Goal: Information Seeking & Learning: Check status

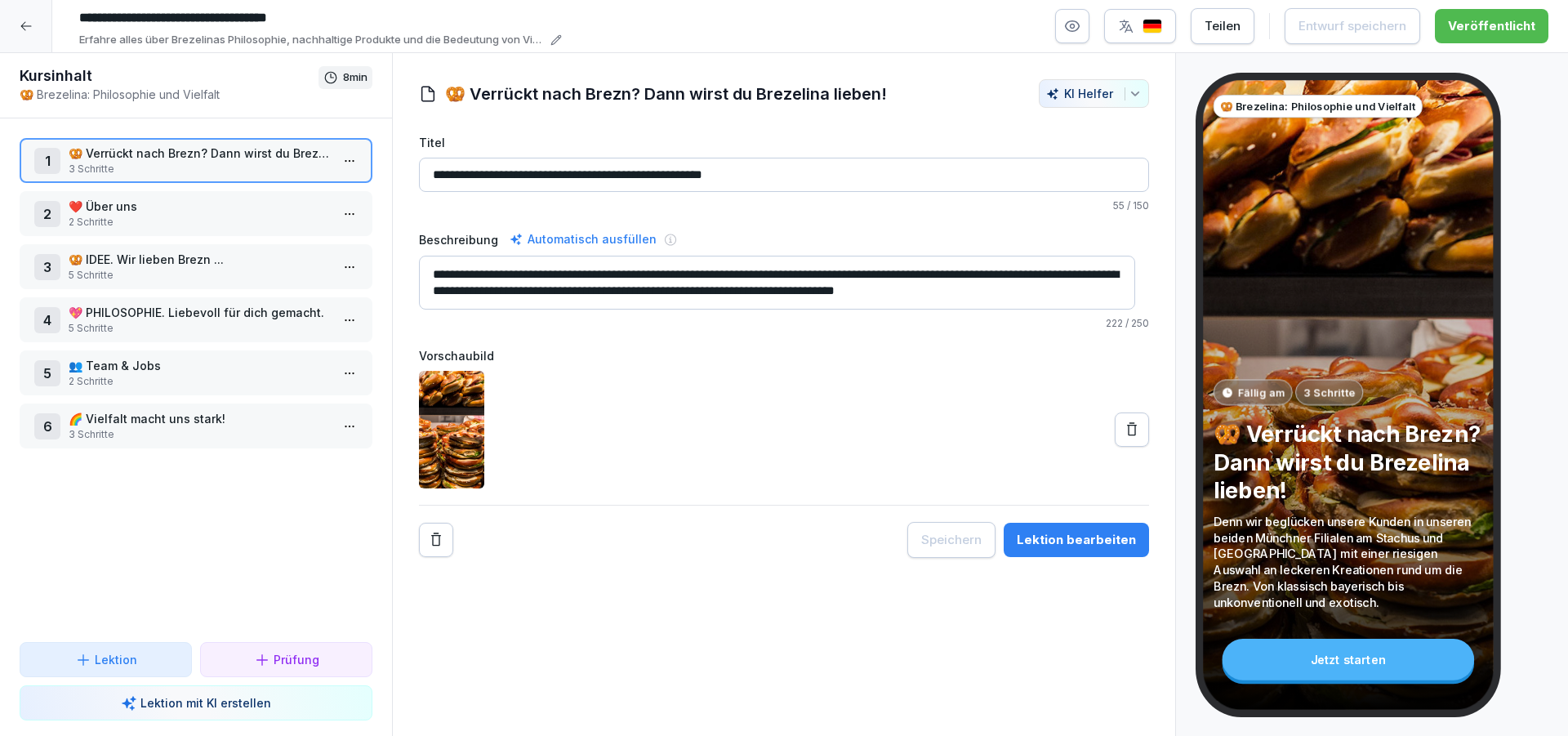
click at [23, 23] on icon at bounding box center [25, 25] width 13 height 13
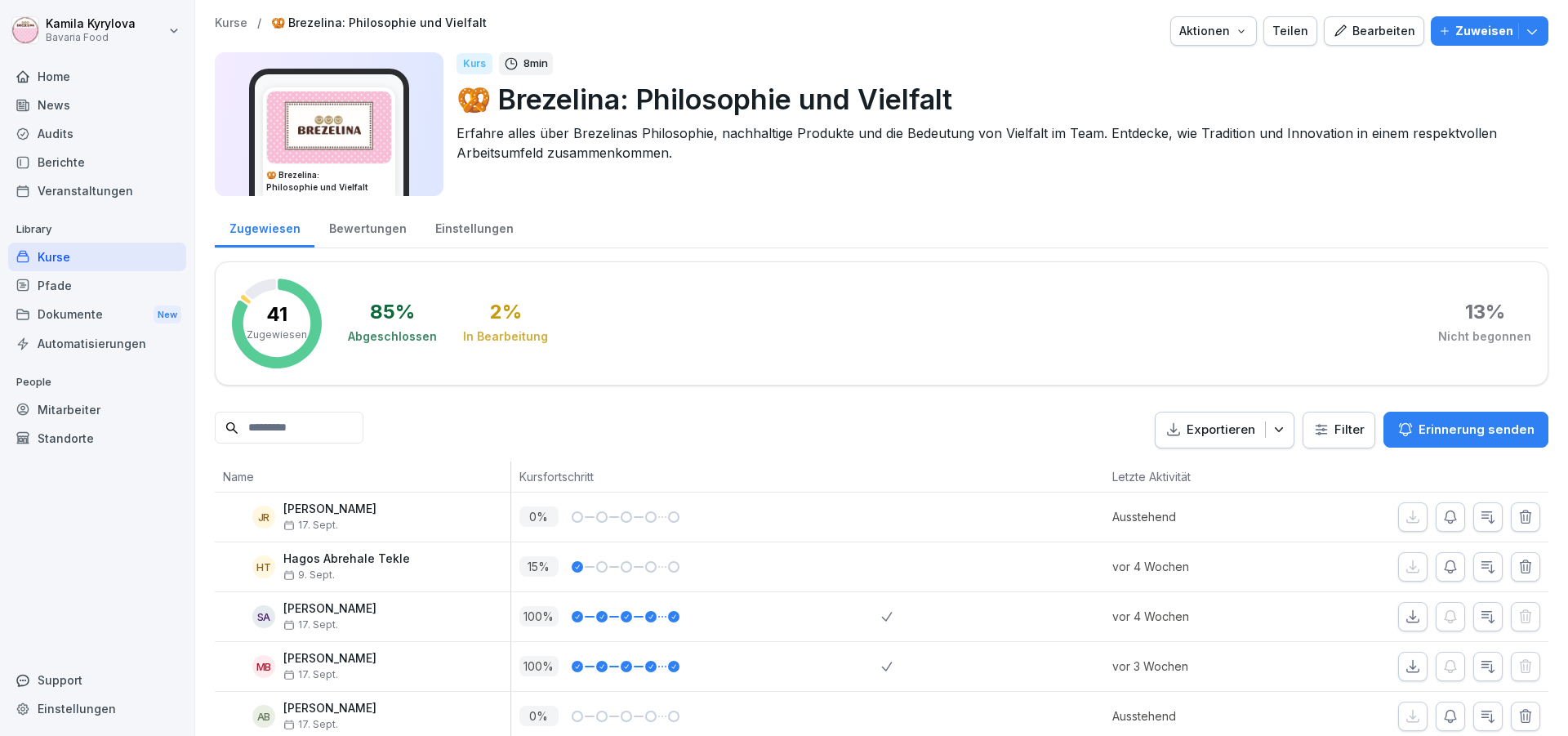
click at [61, 258] on div "Kurse" at bounding box center [97, 256] width 178 height 28
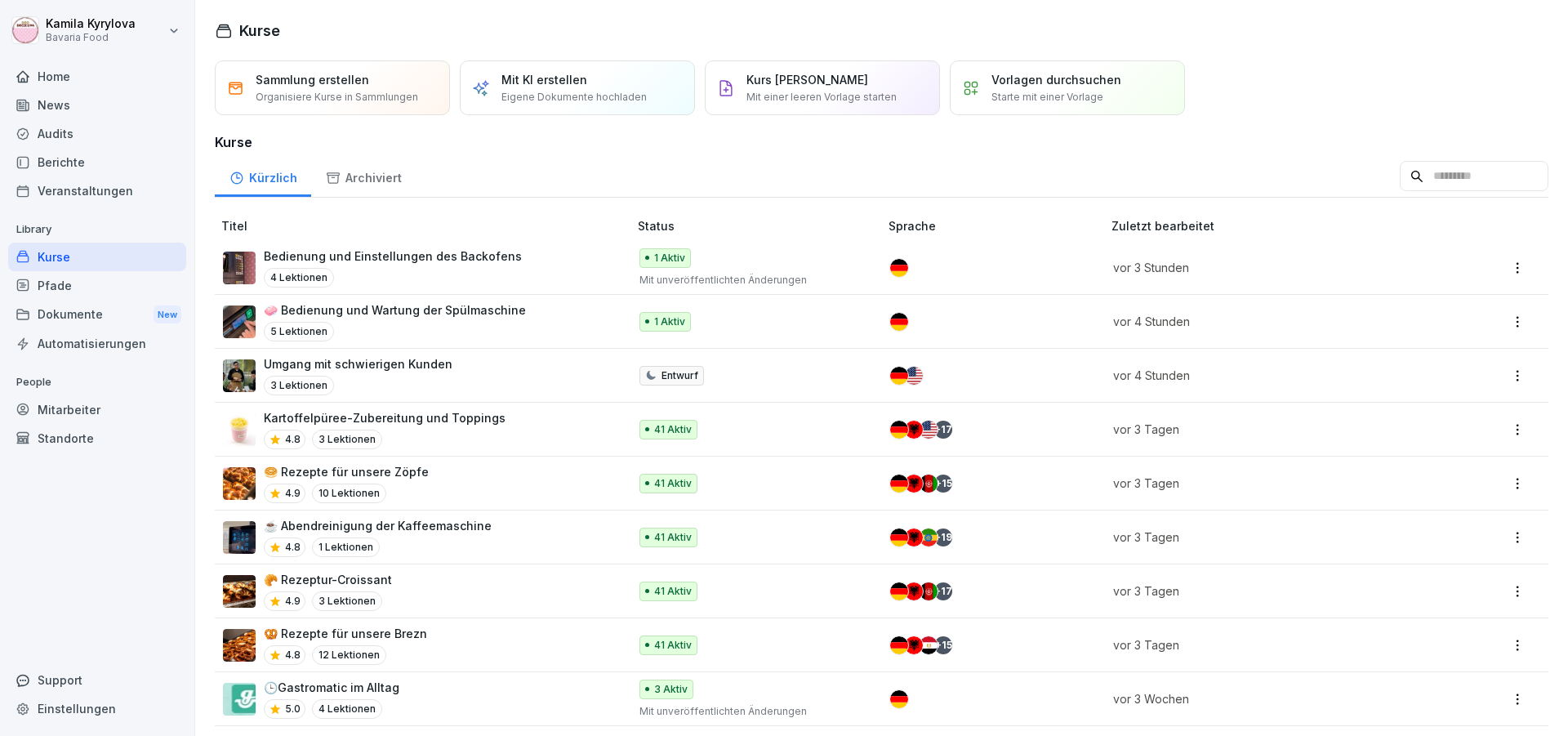
click at [69, 159] on div "Berichte" at bounding box center [97, 161] width 178 height 28
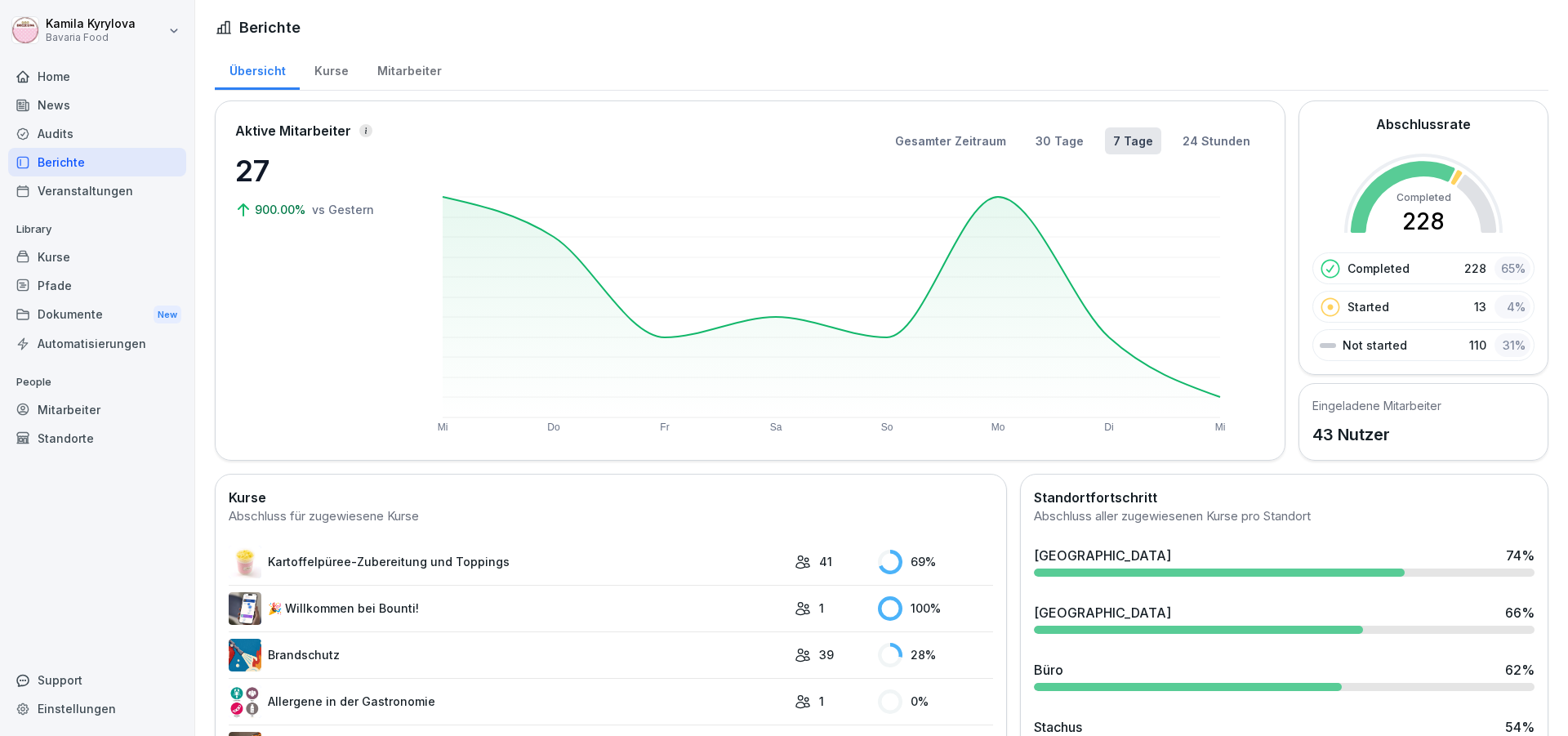
click at [331, 70] on div "Kurse" at bounding box center [331, 69] width 63 height 42
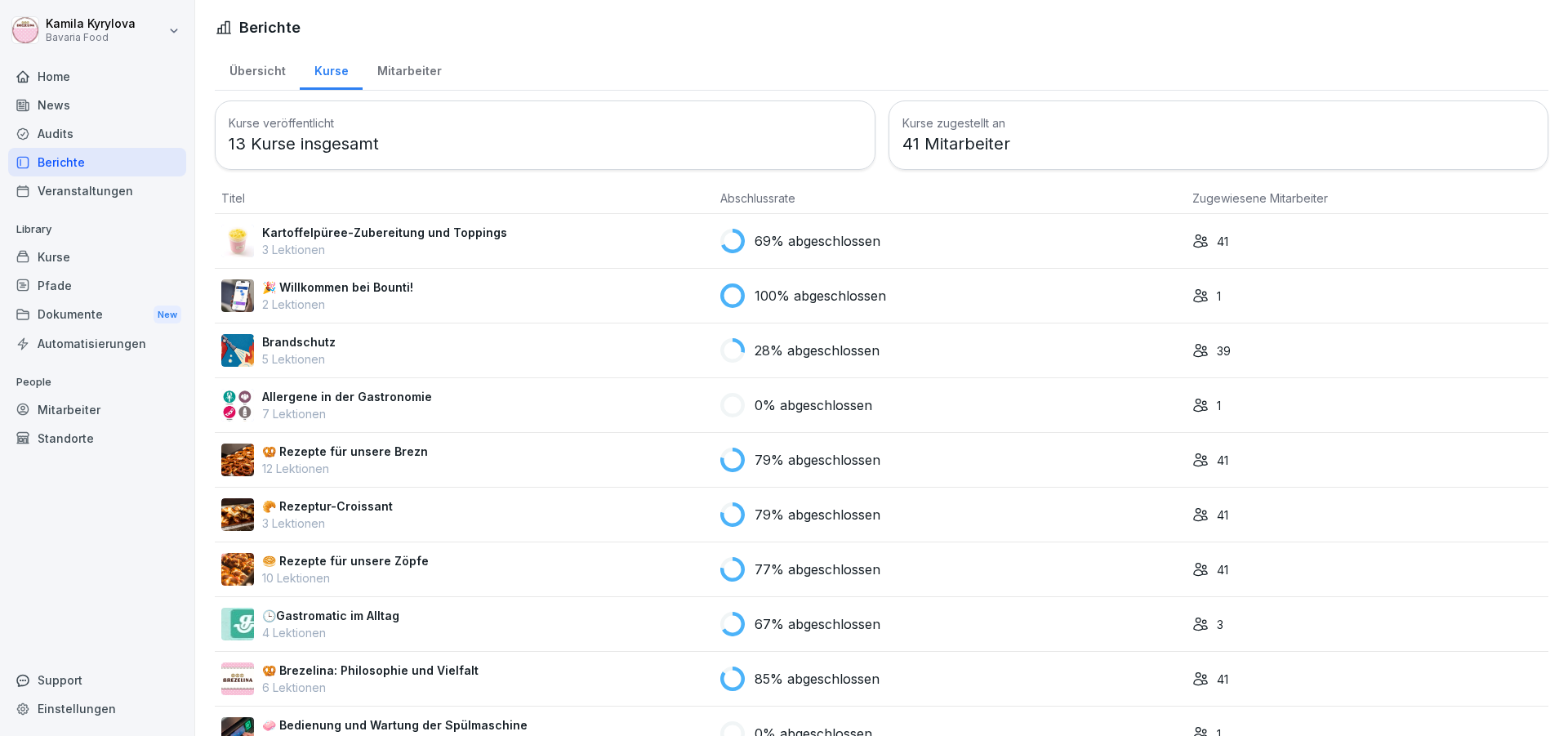
click at [420, 234] on p "Kartoffelpüree-Zubereitung und Toppings" at bounding box center [385, 233] width 245 height 18
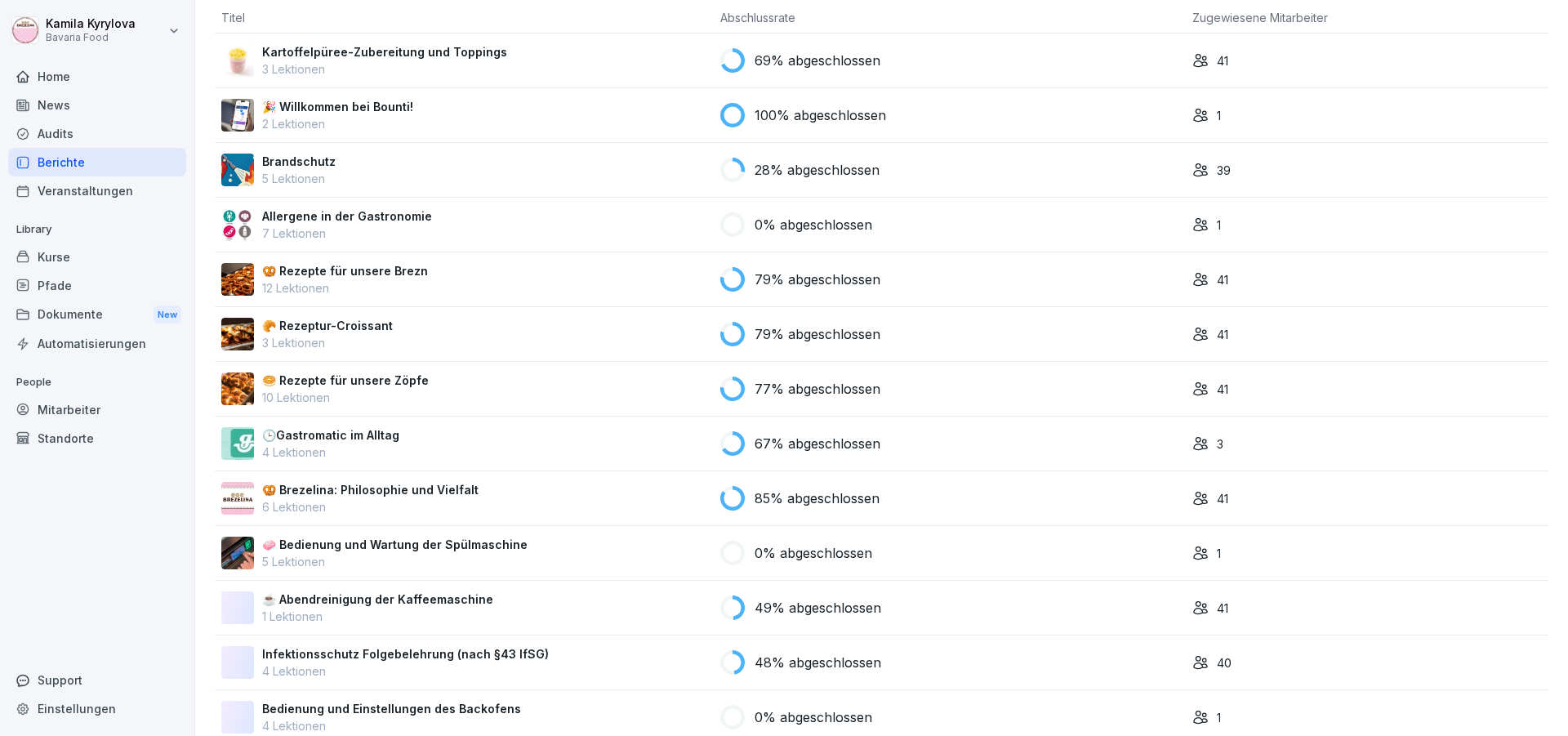
scroll to position [196, 0]
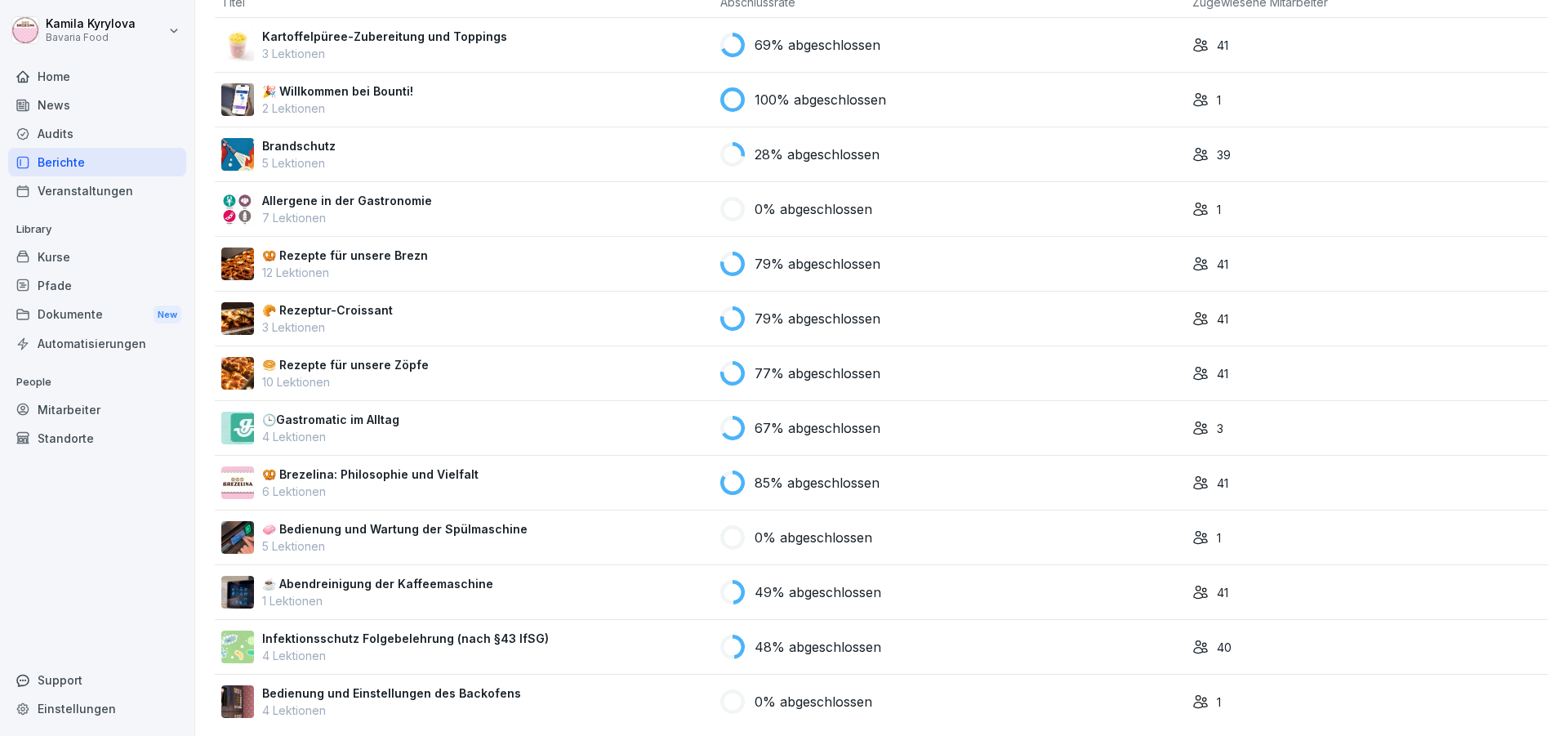
click at [404, 261] on p "🥨 Rezepte für unsere Brezn" at bounding box center [345, 255] width 165 height 18
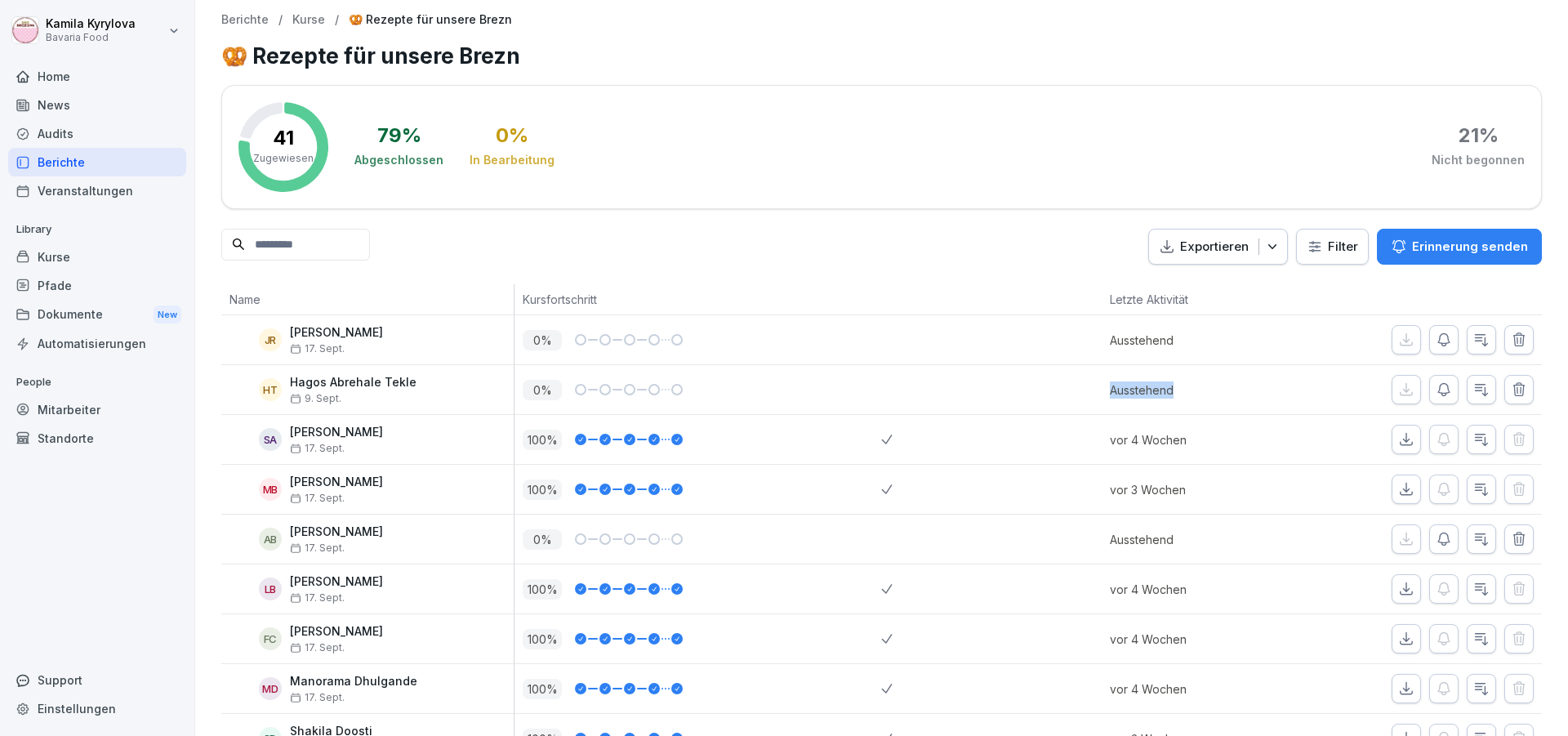
drag, startPoint x: 1177, startPoint y: 393, endPoint x: 1097, endPoint y: 398, distance: 80.2
click at [1101, 398] on div "Ausstehend" at bounding box center [1193, 390] width 184 height 49
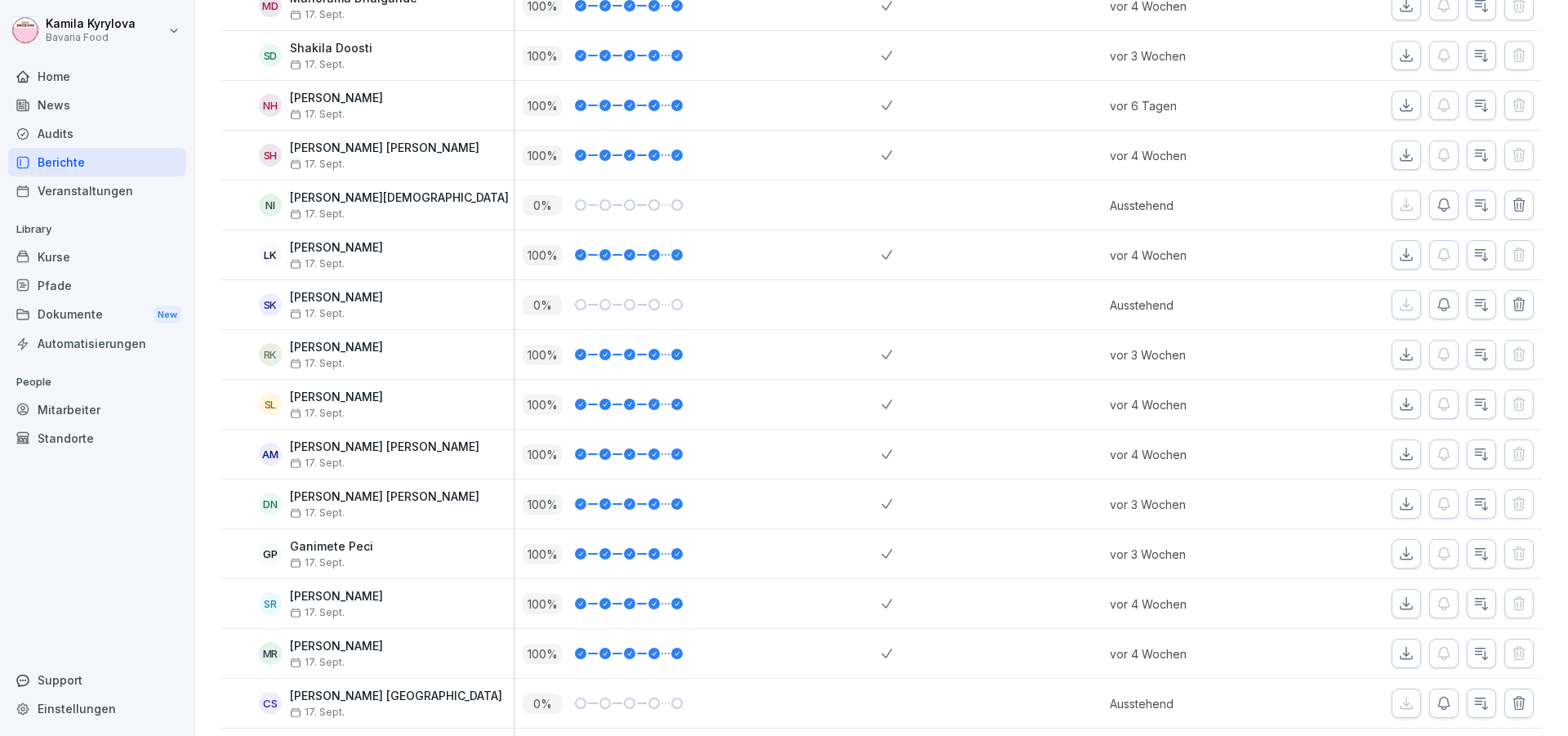
scroll to position [193, 0]
